Goal: Transaction & Acquisition: Purchase product/service

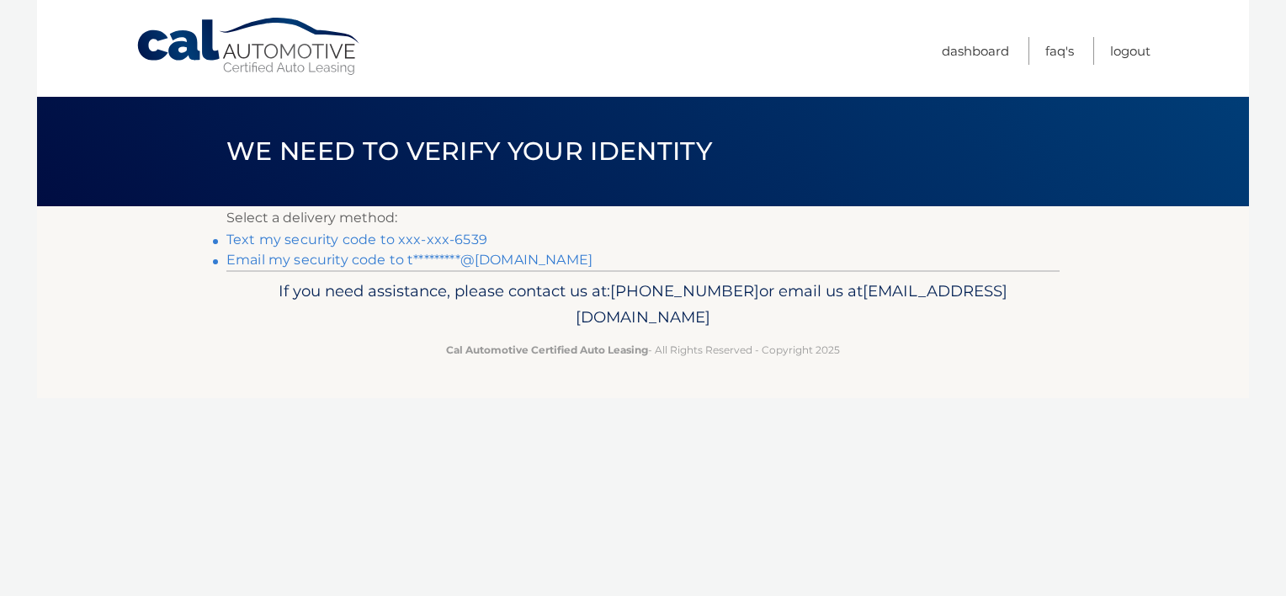
click at [366, 261] on link "Email my security code to t*********@gmail.com" at bounding box center [409, 260] width 366 height 16
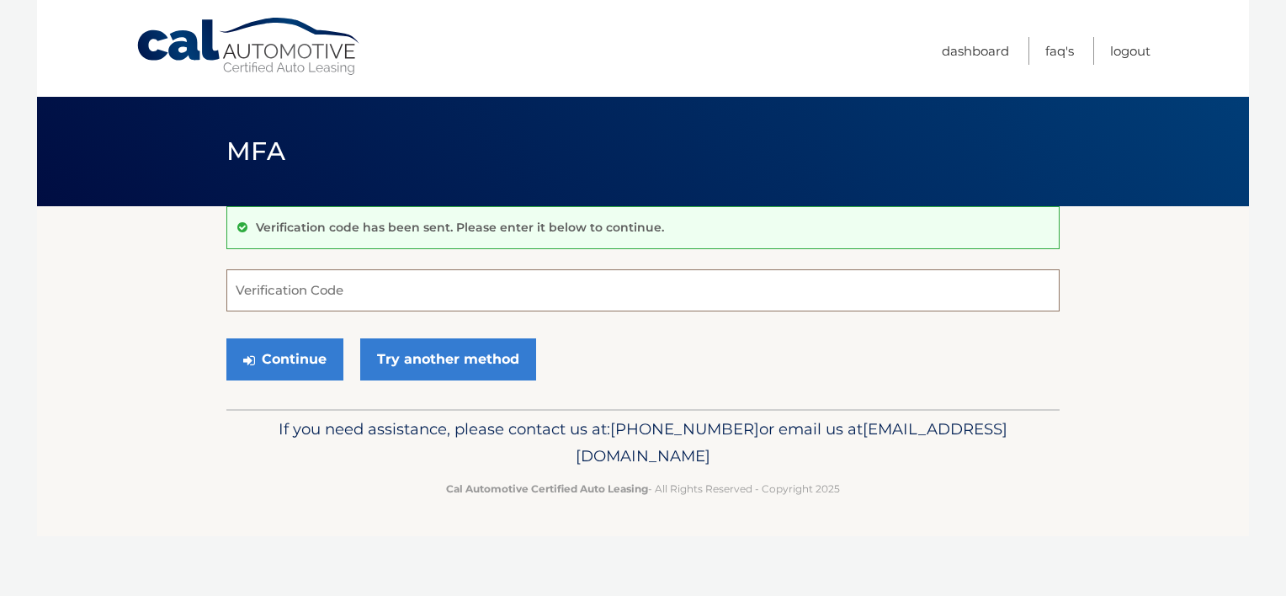
paste input "534013"
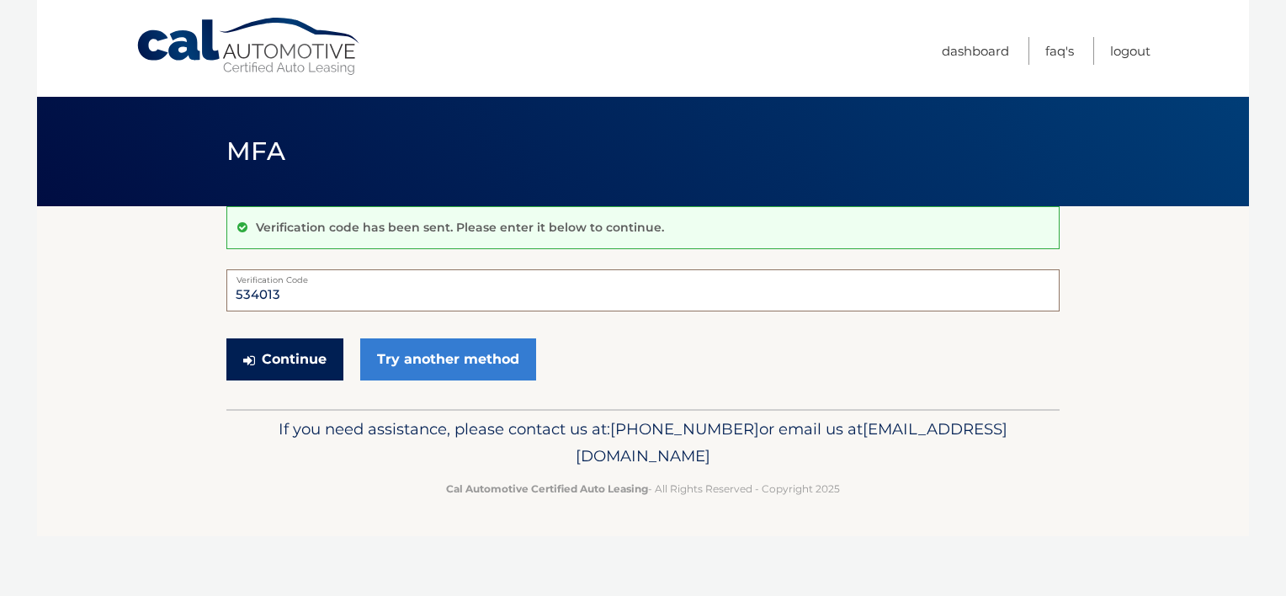
type input "534013"
click at [303, 365] on button "Continue" at bounding box center [284, 359] width 117 height 42
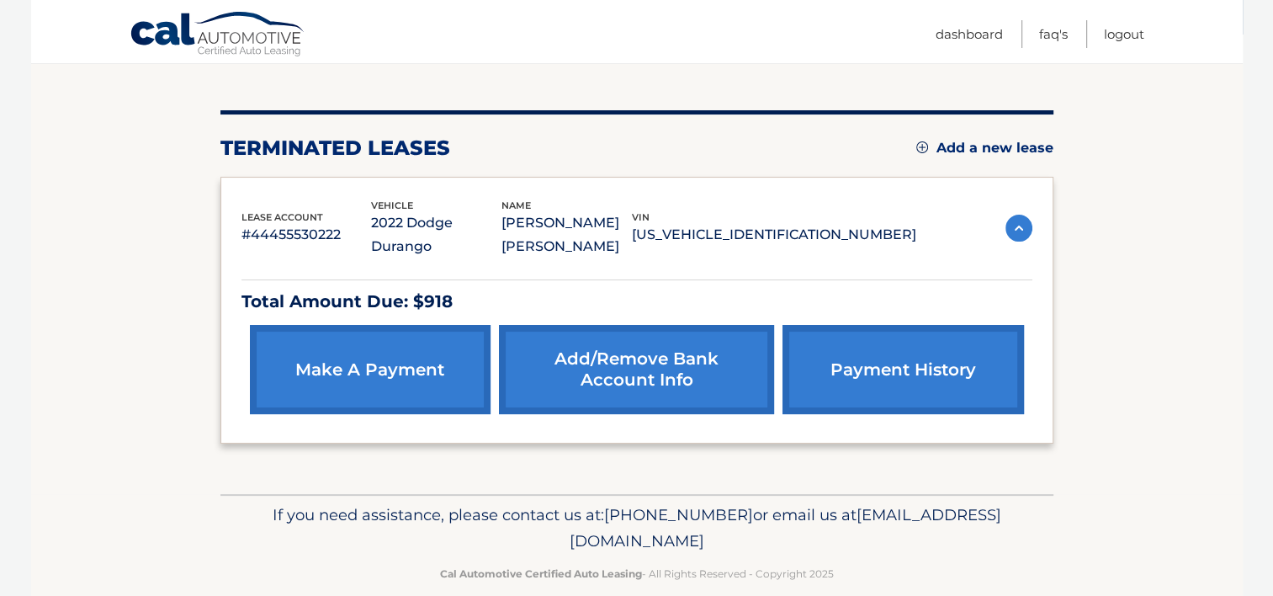
scroll to position [172, 0]
click at [396, 342] on link "make a payment" at bounding box center [370, 369] width 241 height 89
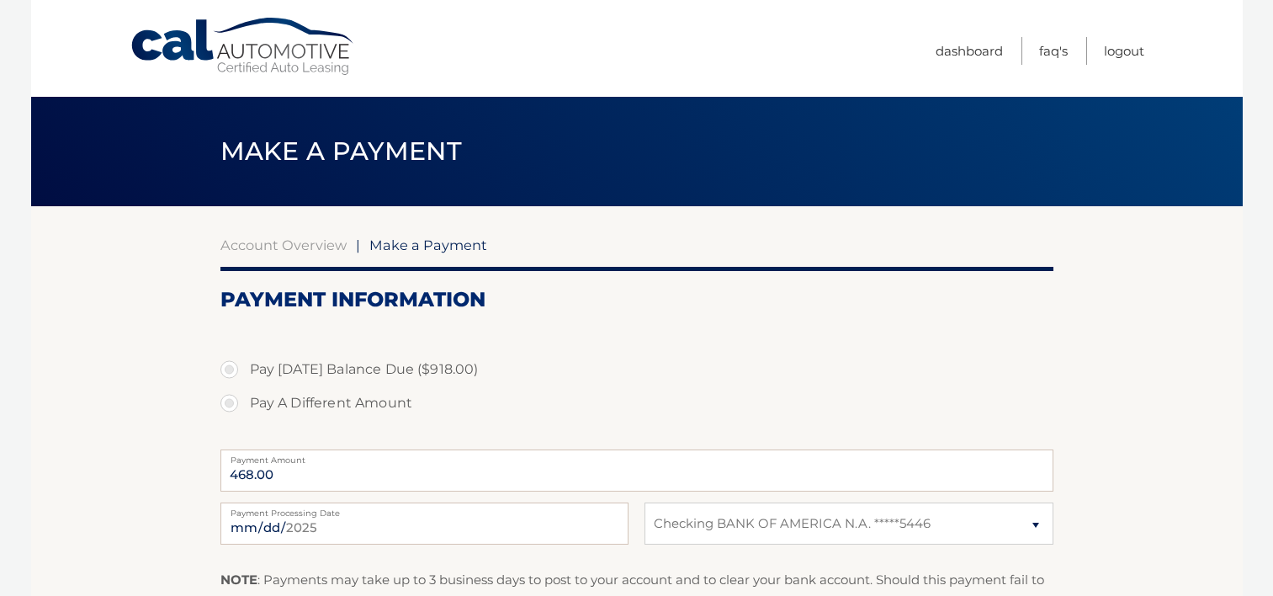
select select "MGJjOGU0N2MtMTQzMy00ZTQ0LWE3NjUtNjdjOTBhNmQ1ZmM4"
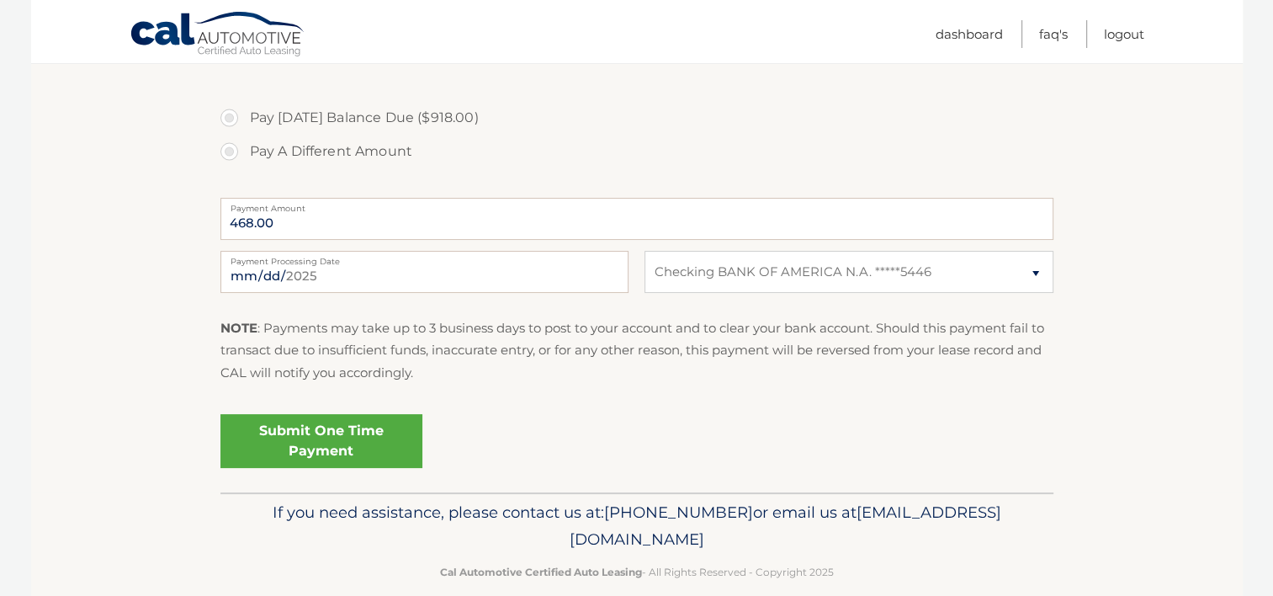
scroll to position [252, 0]
click at [439, 231] on input "468.00" at bounding box center [636, 218] width 833 height 42
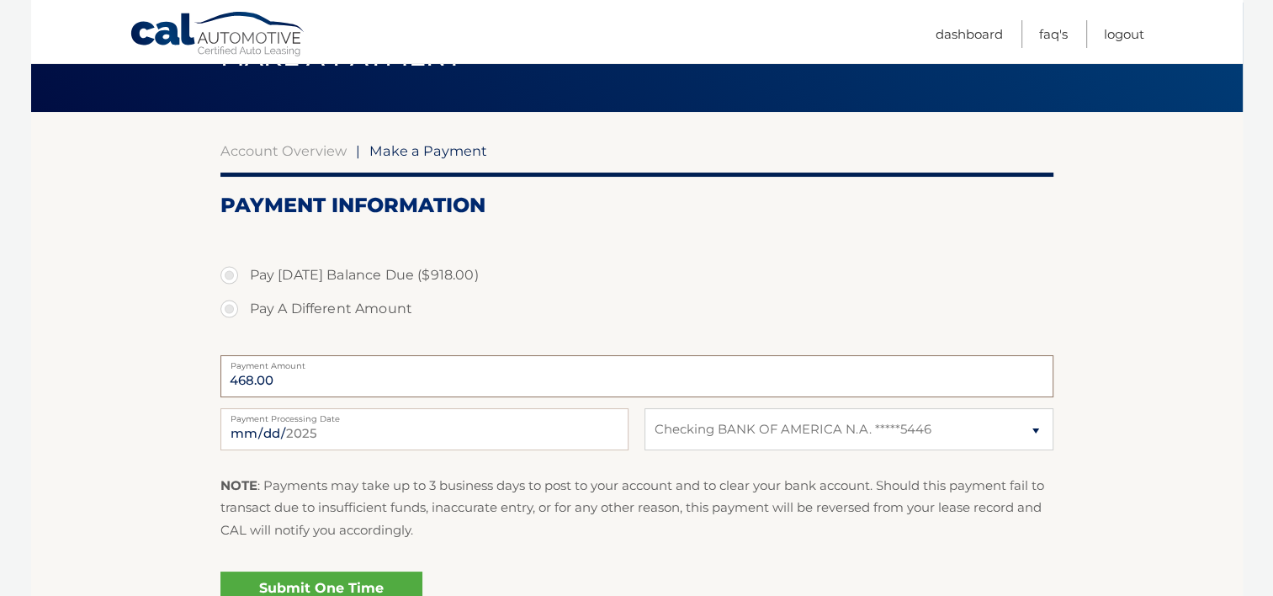
scroll to position [84, 0]
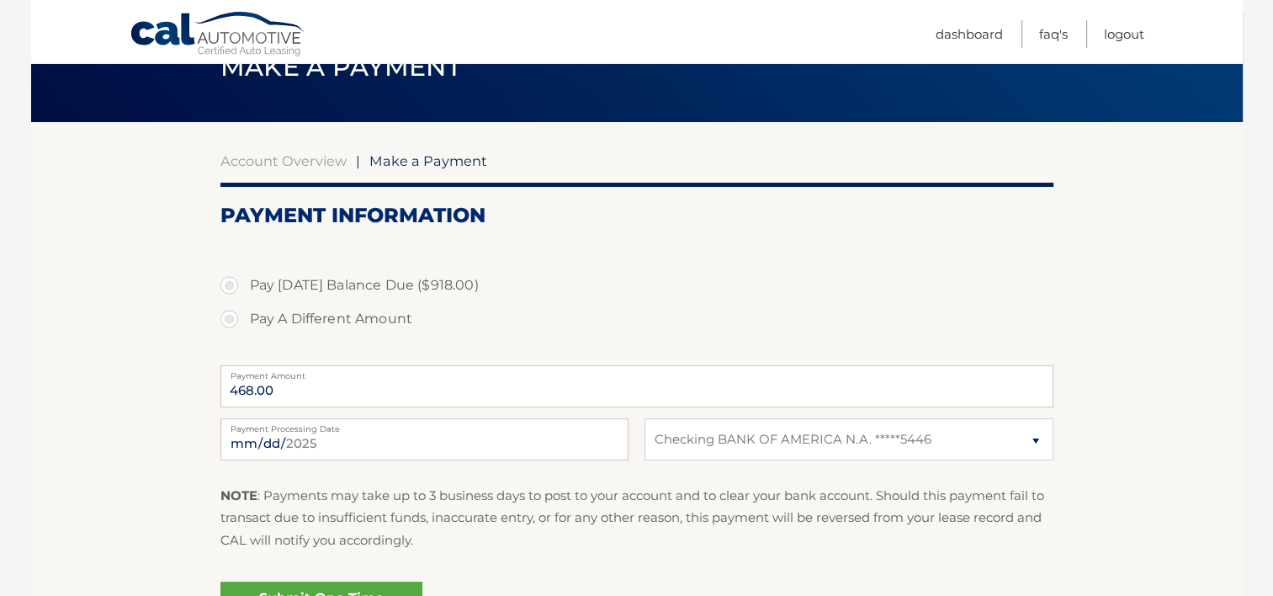
click at [228, 284] on label "Pay Today's Balance Due ($918.00)" at bounding box center [636, 285] width 833 height 34
click at [228, 284] on input "Pay Today's Balance Due ($918.00)" at bounding box center [235, 281] width 17 height 27
radio input "true"
type input "918.00"
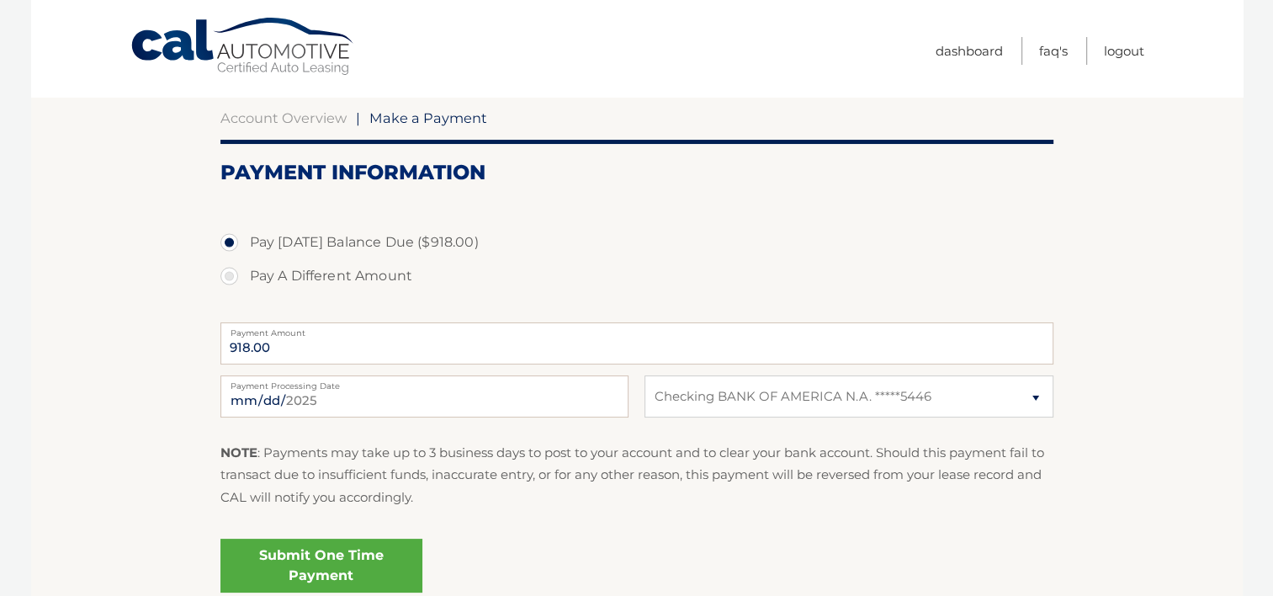
scroll to position [168, 0]
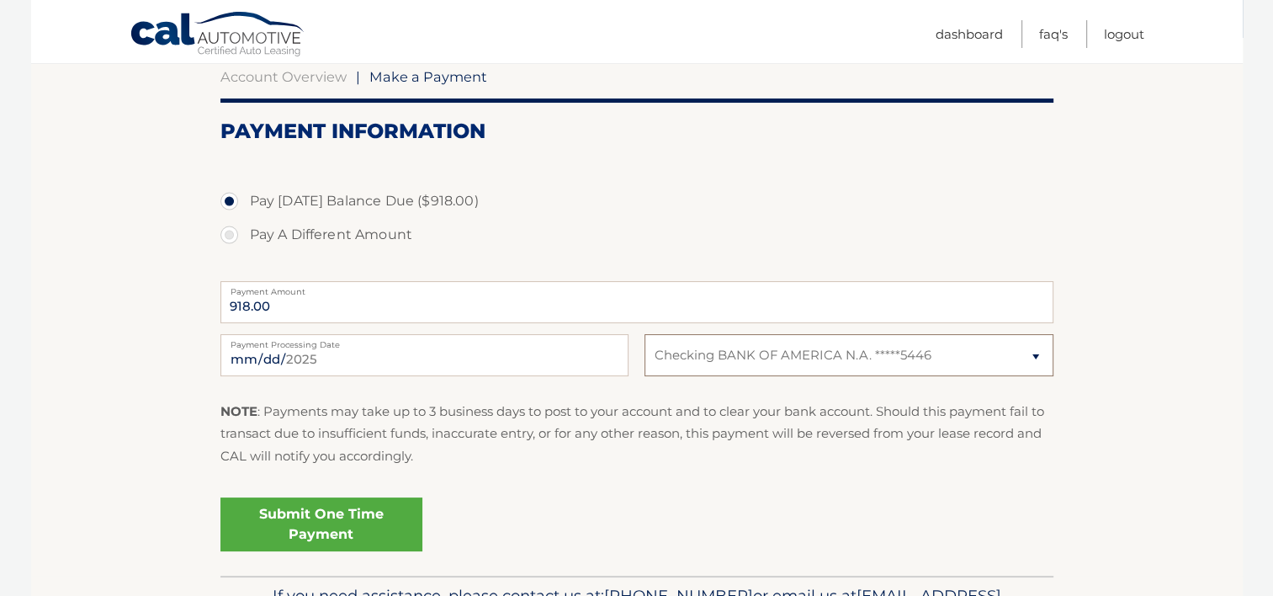
click at [1037, 352] on select "Select Bank Account Checking BANK OF AMERICA N.A. *****5446" at bounding box center [848, 355] width 408 height 42
select select
click at [644, 334] on select "Select Bank Account Checking BANK OF AMERICA N.A. *****5446" at bounding box center [848, 355] width 408 height 42
click at [764, 352] on select "Select Bank Account Checking BANK OF AMERICA N.A. *****5446" at bounding box center [848, 355] width 408 height 42
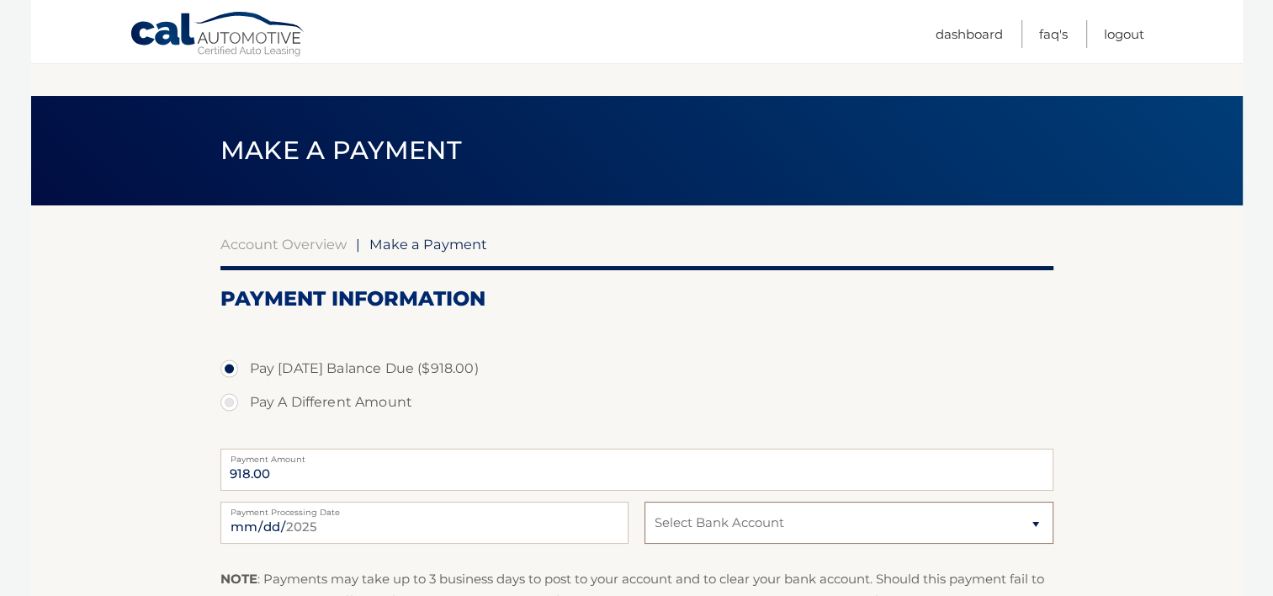
scroll to position [0, 0]
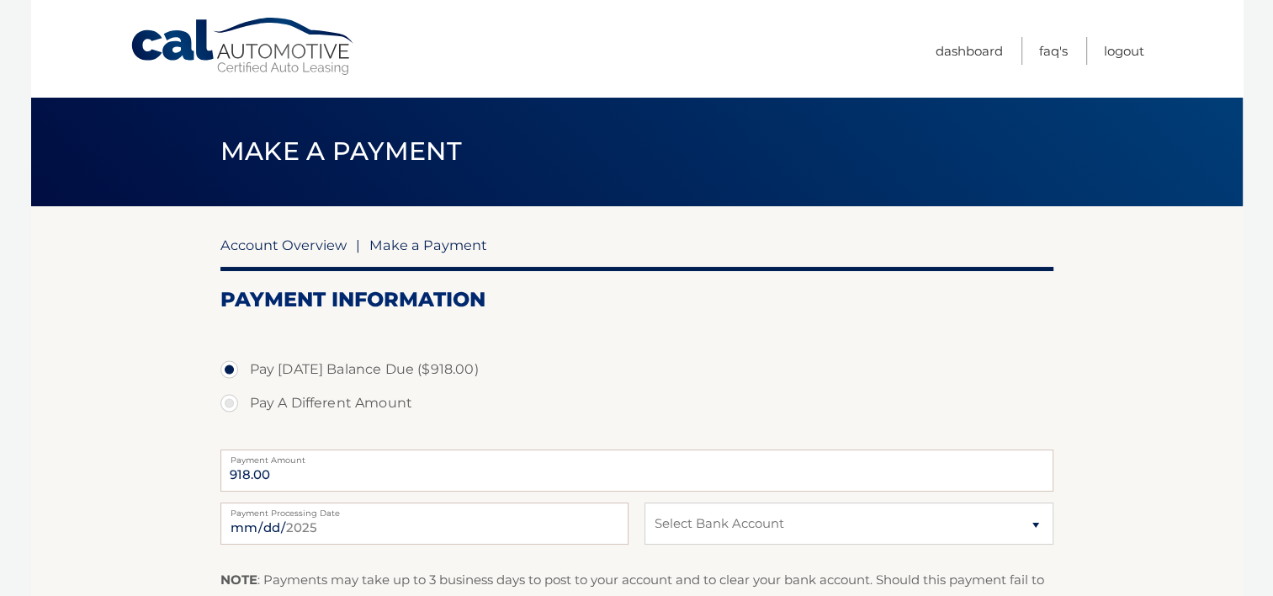
click at [257, 240] on link "Account Overview" at bounding box center [283, 244] width 126 height 17
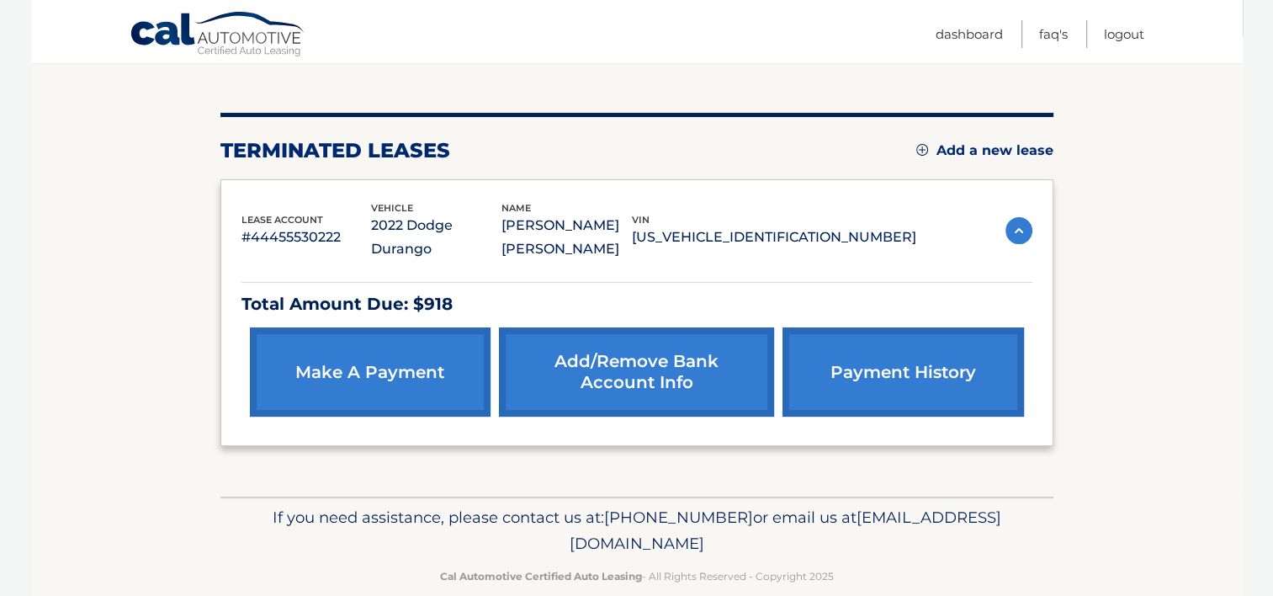
scroll to position [172, 0]
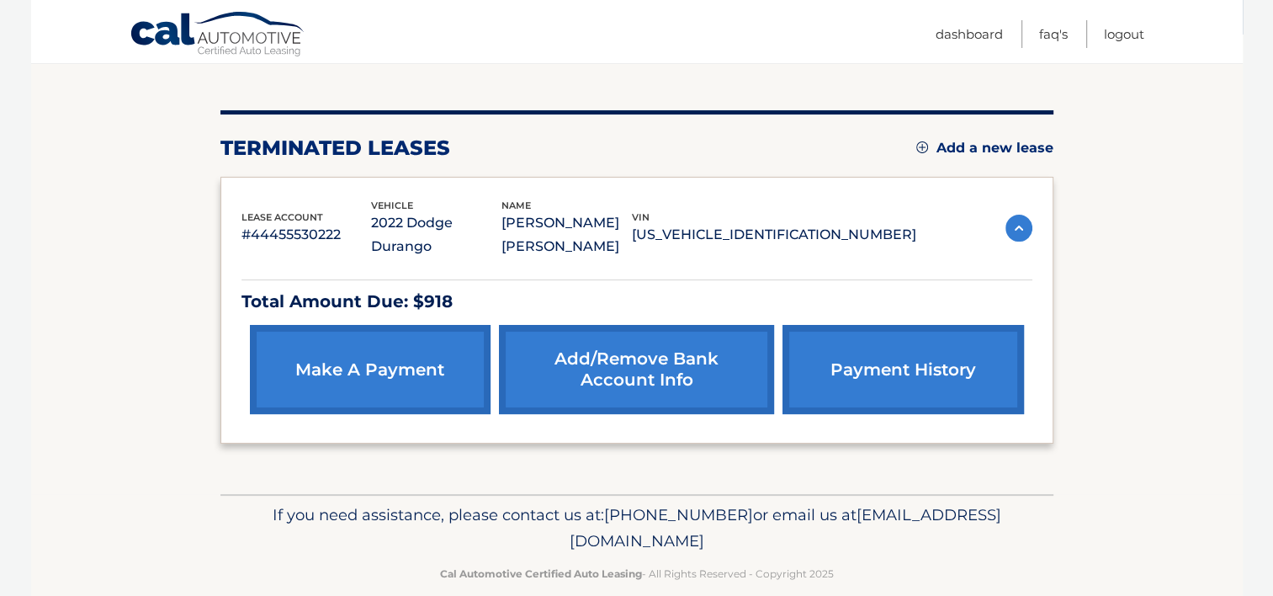
click at [645, 347] on link "Add/Remove bank account info" at bounding box center [636, 369] width 275 height 89
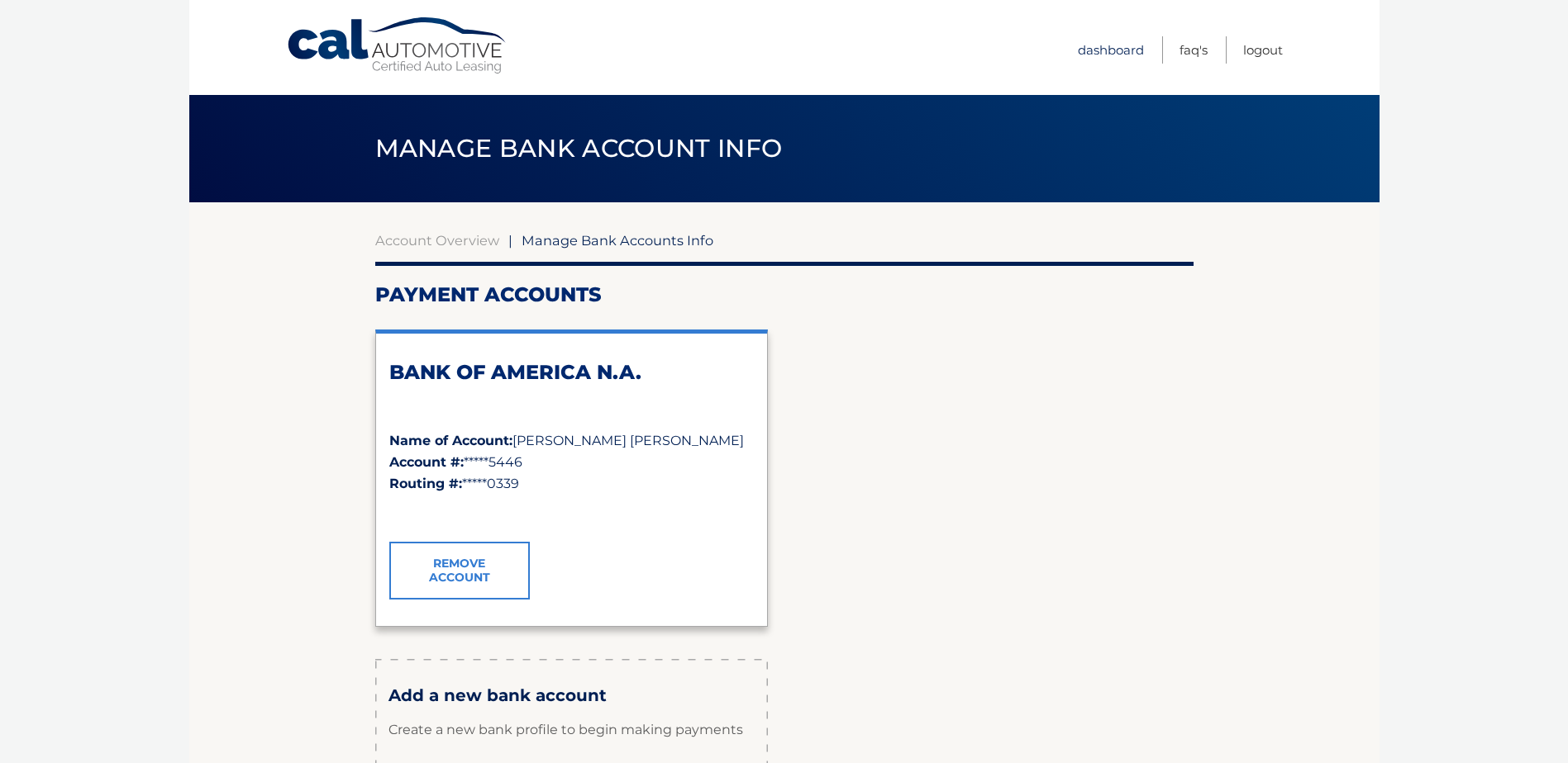
click at [1099, 50] on link "Dashboard" at bounding box center [1110, 50] width 66 height 27
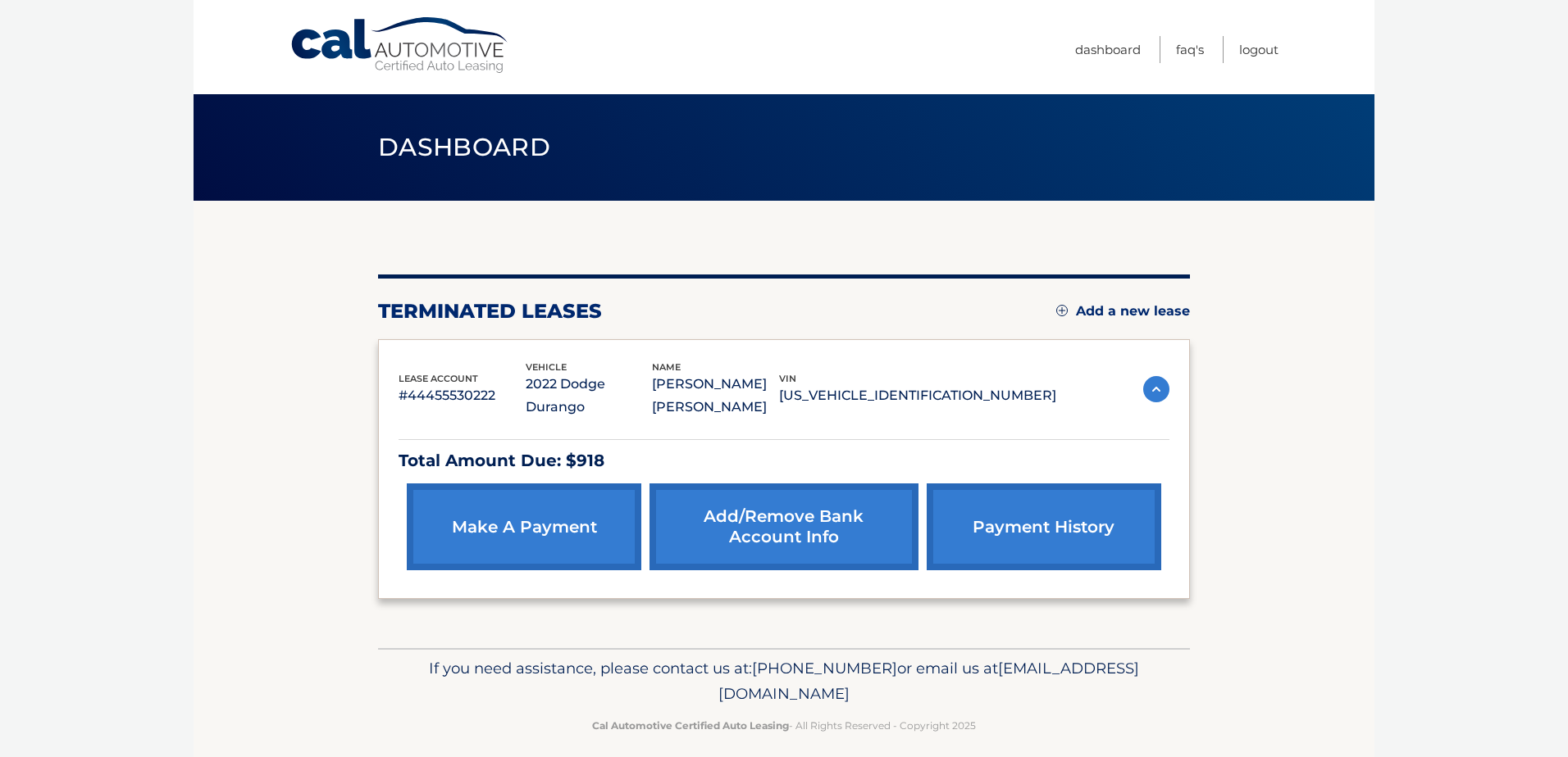
click at [555, 534] on link "make a payment" at bounding box center [523, 526] width 235 height 87
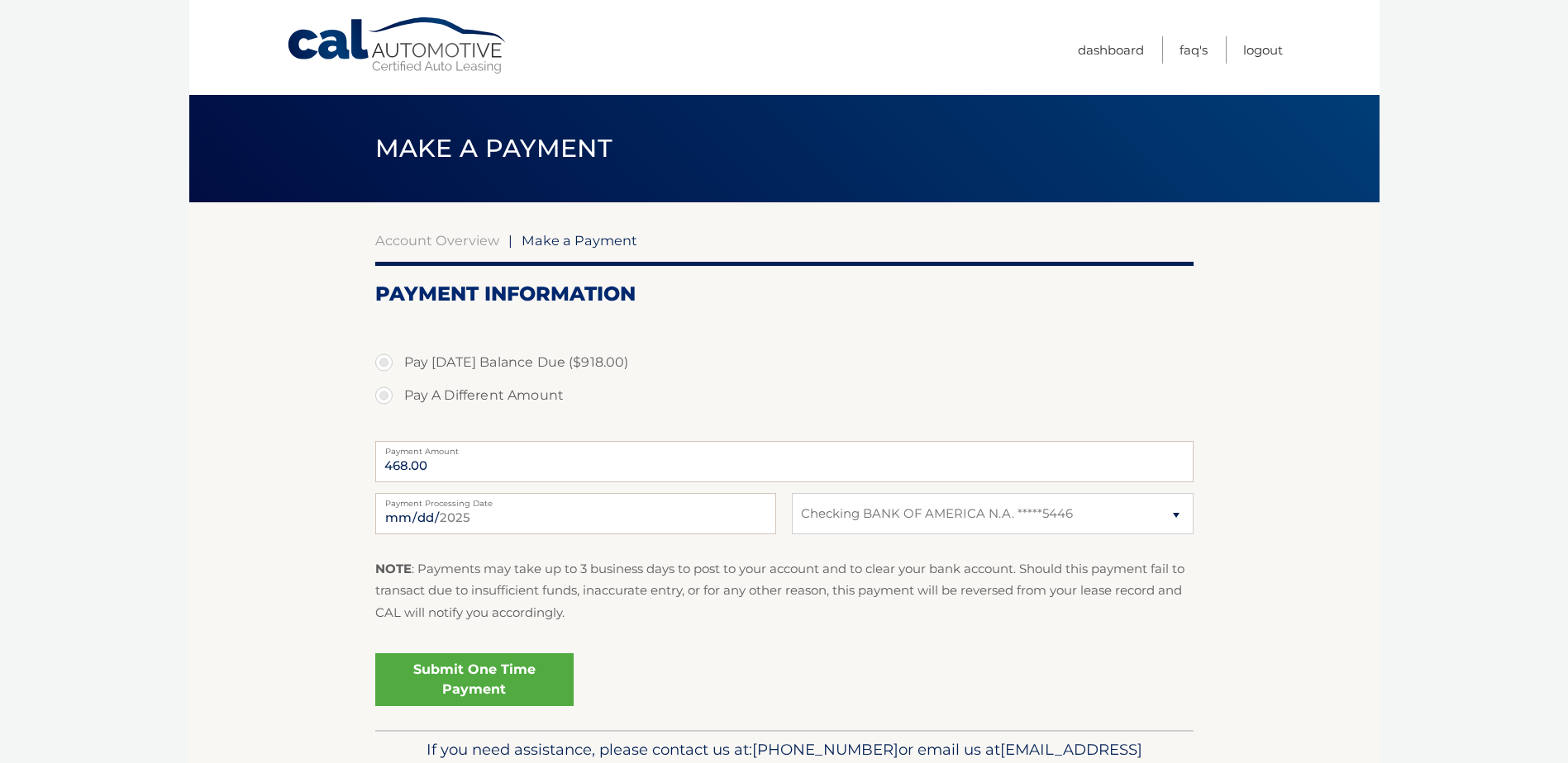
select select "MGJjOGU0N2MtMTQzMy00ZTQ0LWE3NjUtNjdjOTBhNmQ1ZmM4"
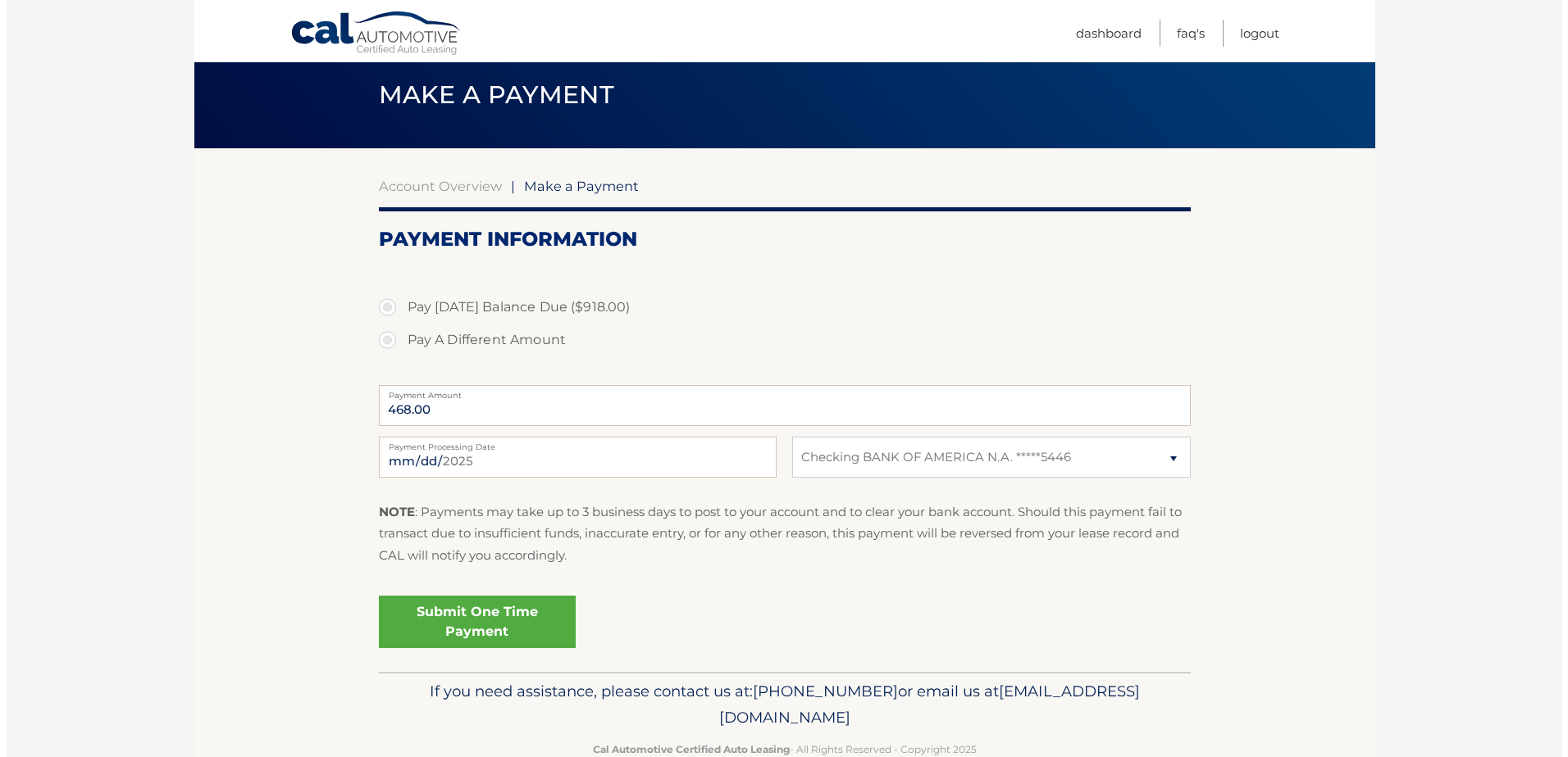
scroll to position [91, 0]
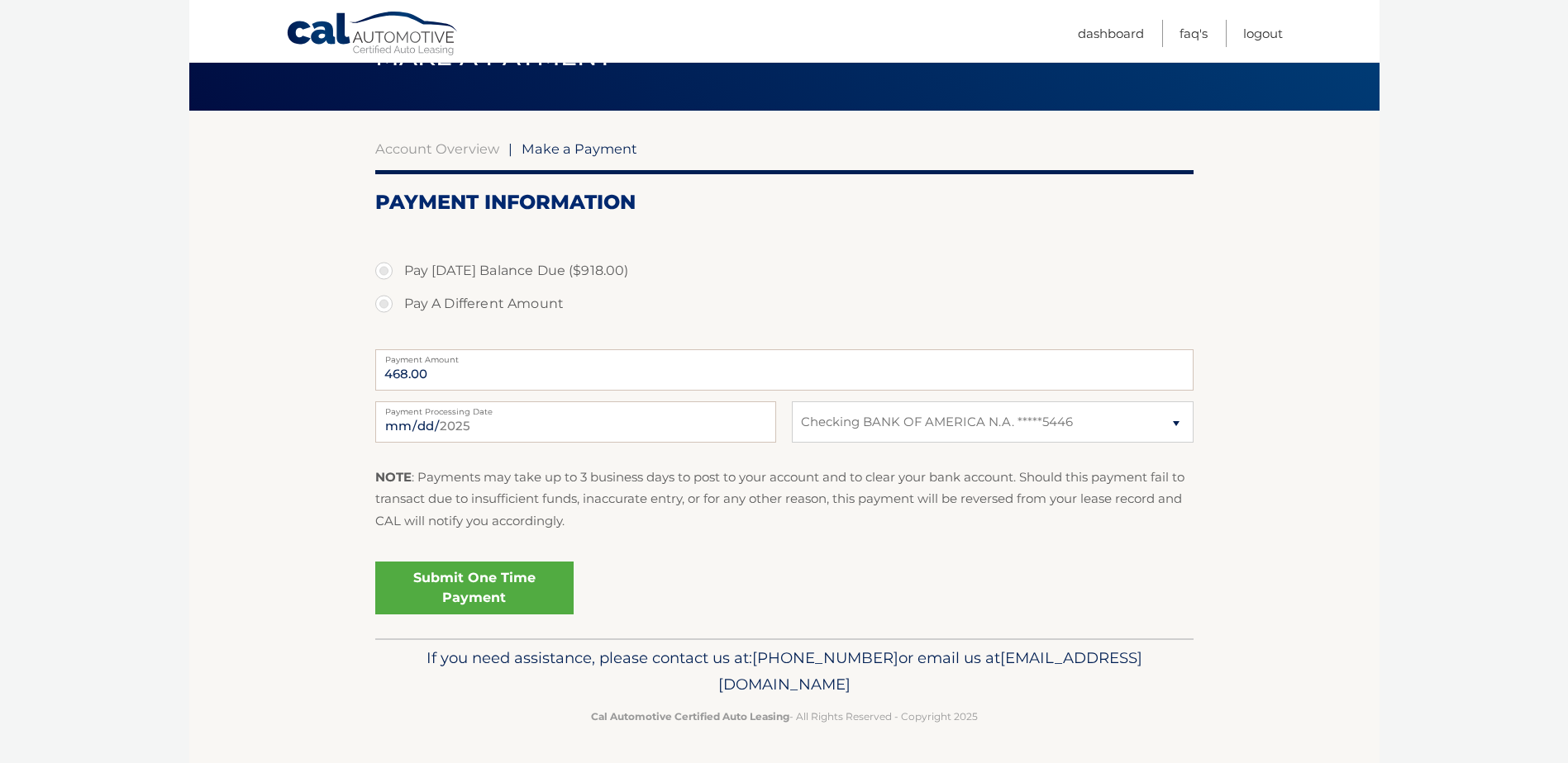
click at [388, 268] on label "Pay Today's Balance Due ($918.00)" at bounding box center [784, 271] width 818 height 33
click at [388, 268] on input "Pay Today's Balance Due ($918.00)" at bounding box center [390, 267] width 17 height 27
radio input "true"
type input "918.00"
click at [483, 587] on link "Submit One Time Payment" at bounding box center [475, 588] width 198 height 53
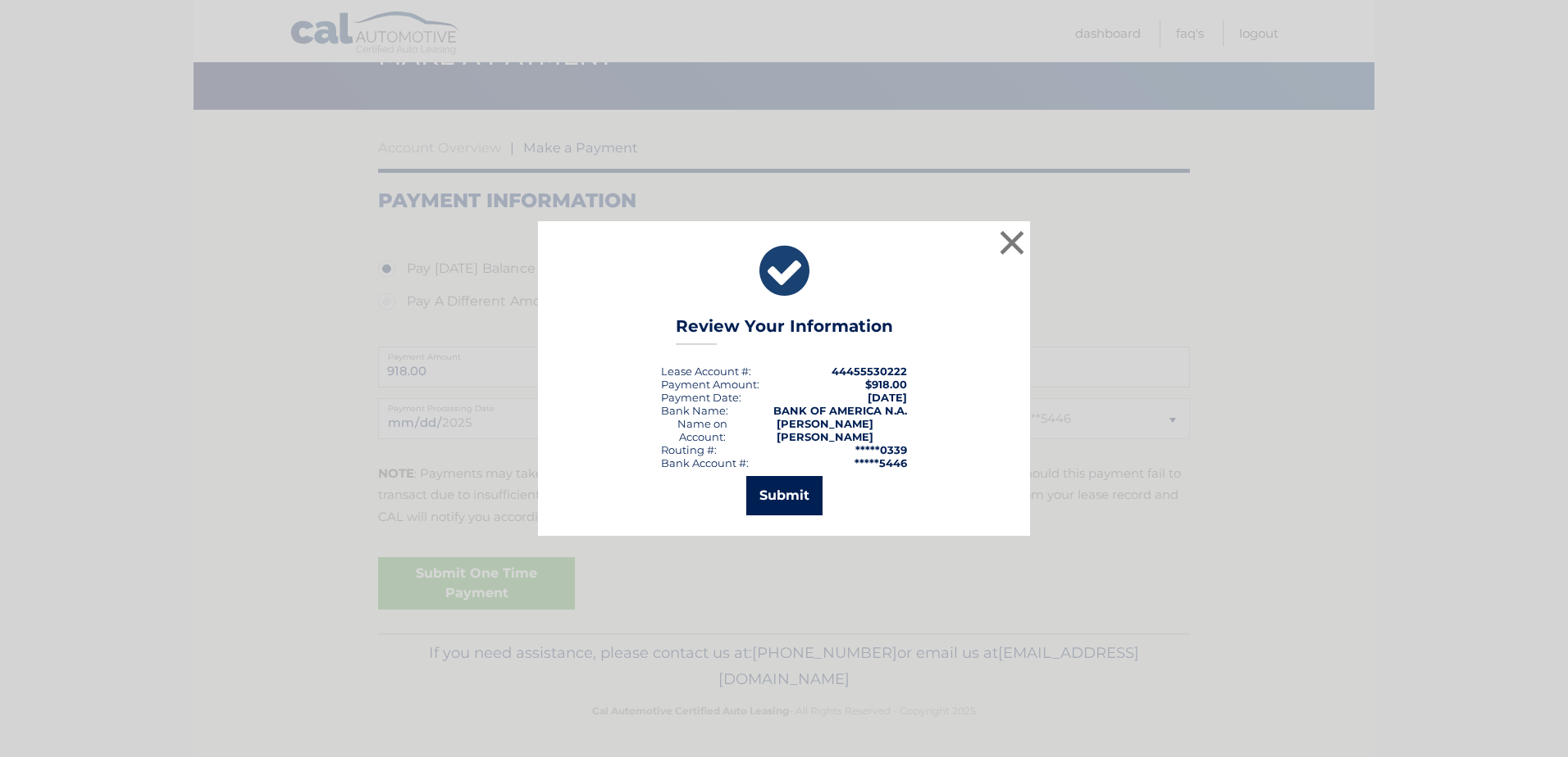
click at [788, 494] on button "Submit" at bounding box center [784, 496] width 76 height 39
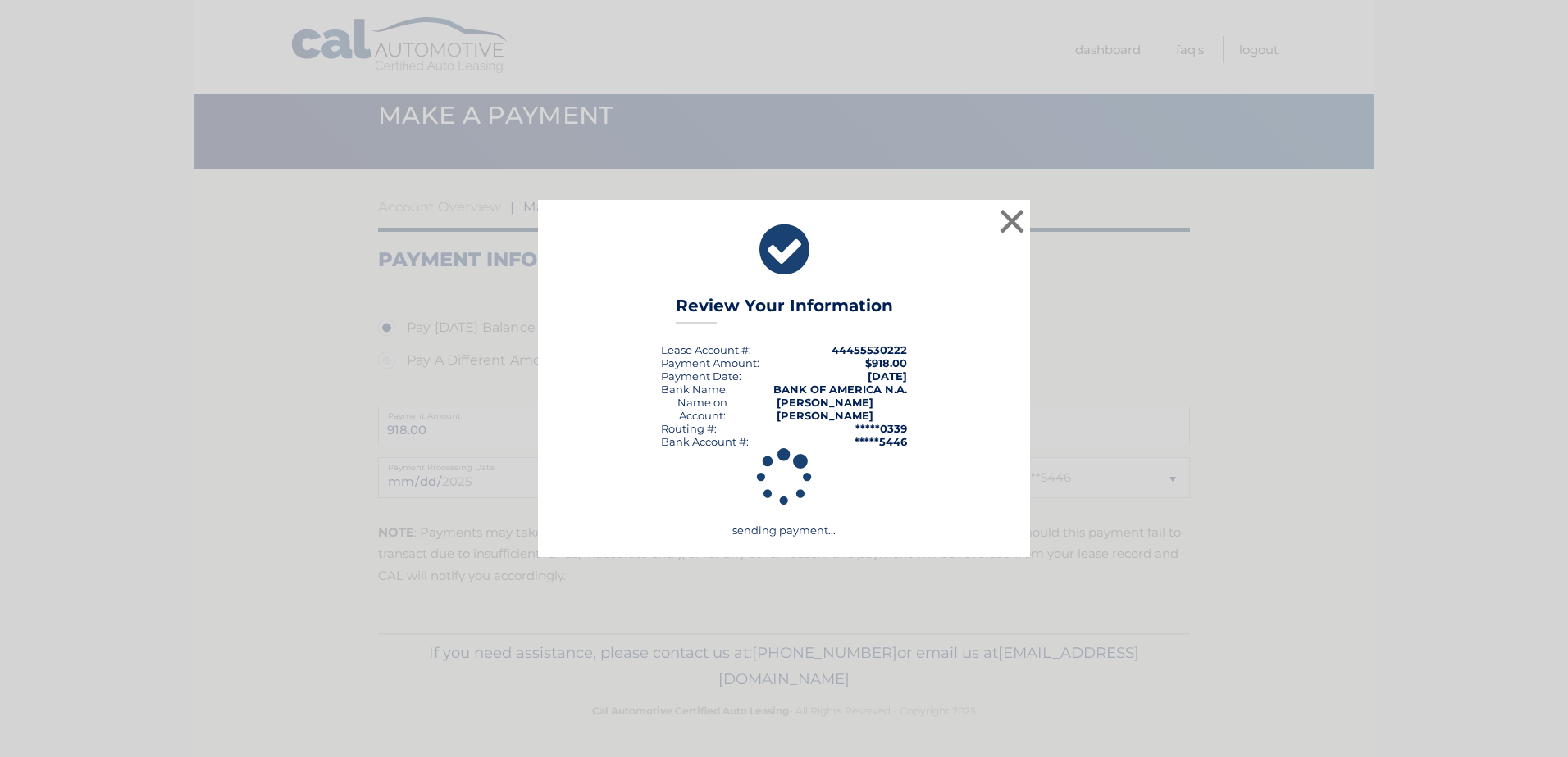
scroll to position [32, 0]
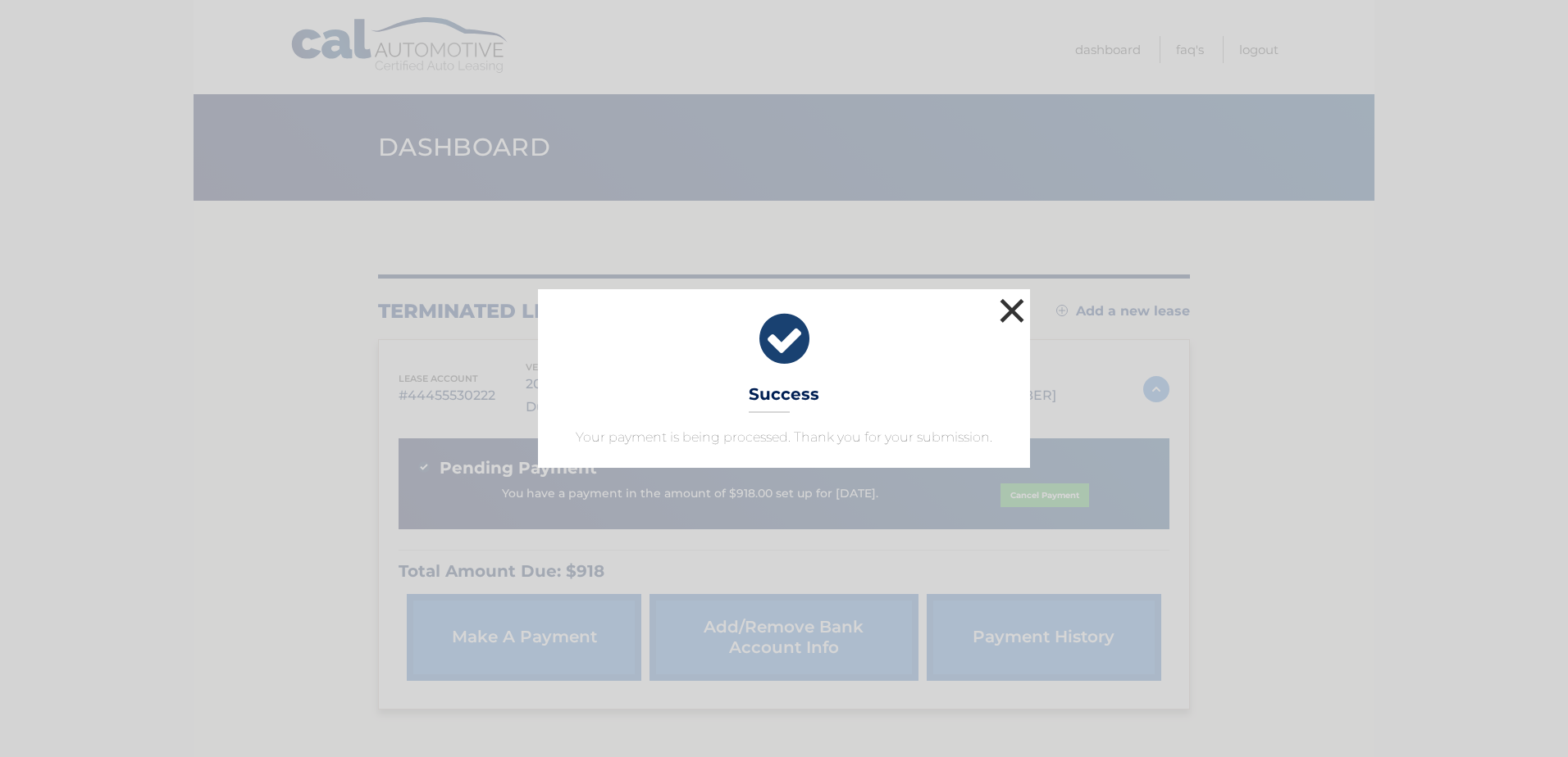
click at [1009, 312] on button "×" at bounding box center [1012, 311] width 33 height 33
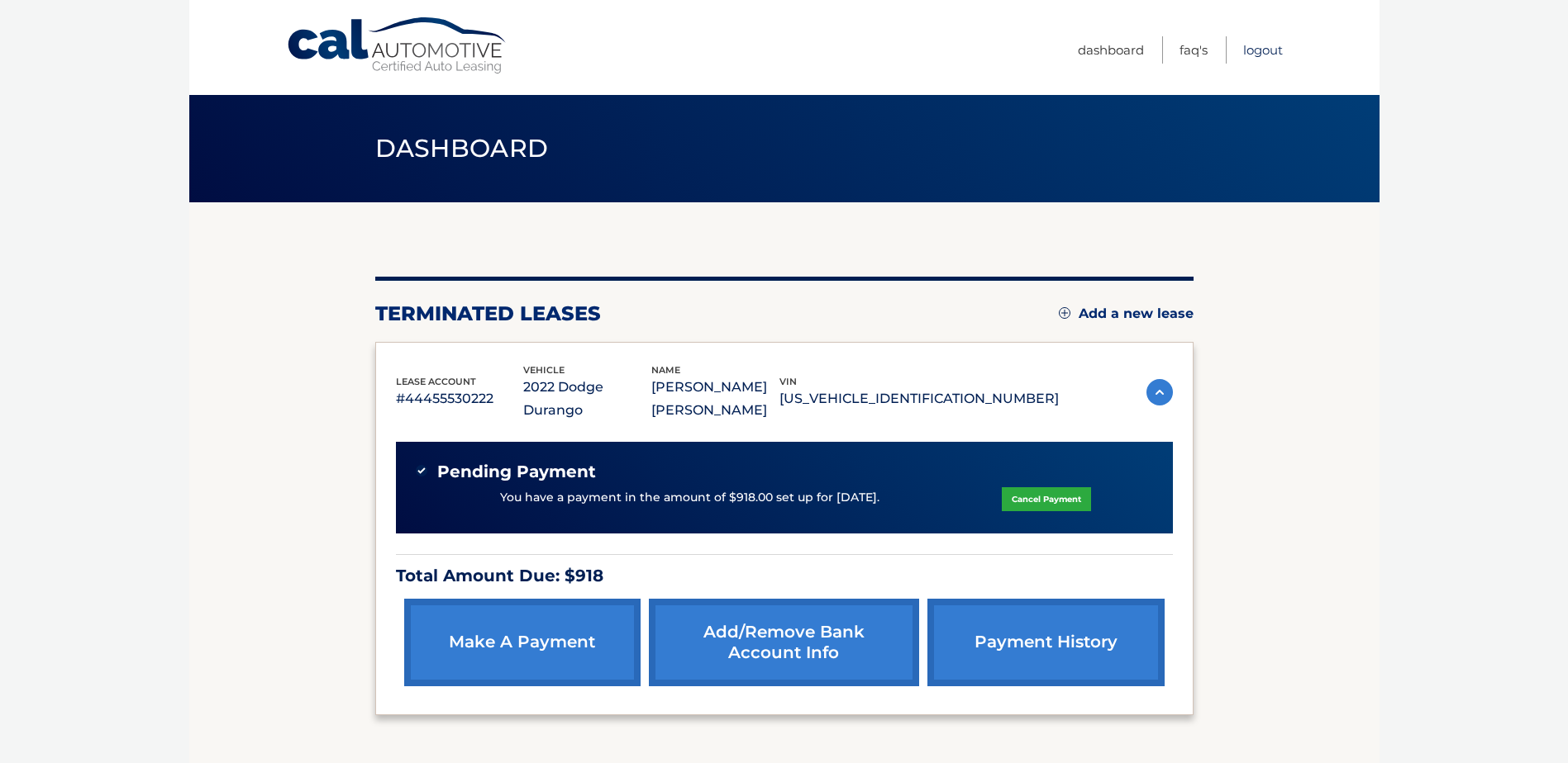
click at [1261, 51] on link "Logout" at bounding box center [1262, 50] width 39 height 27
